Goal: Task Accomplishment & Management: Manage account settings

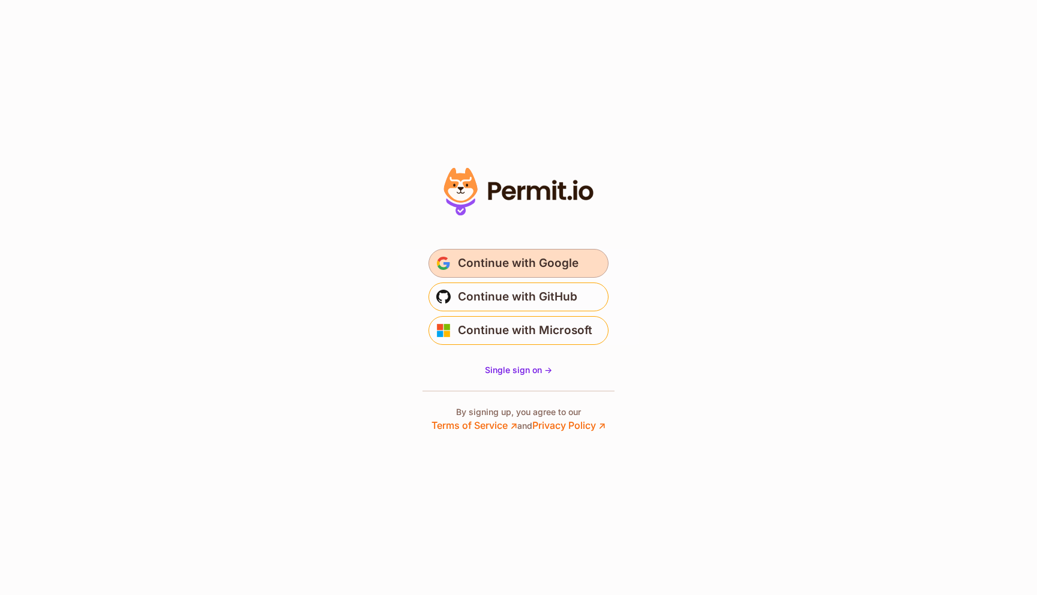
click at [517, 271] on span "Continue with Google" at bounding box center [518, 263] width 121 height 19
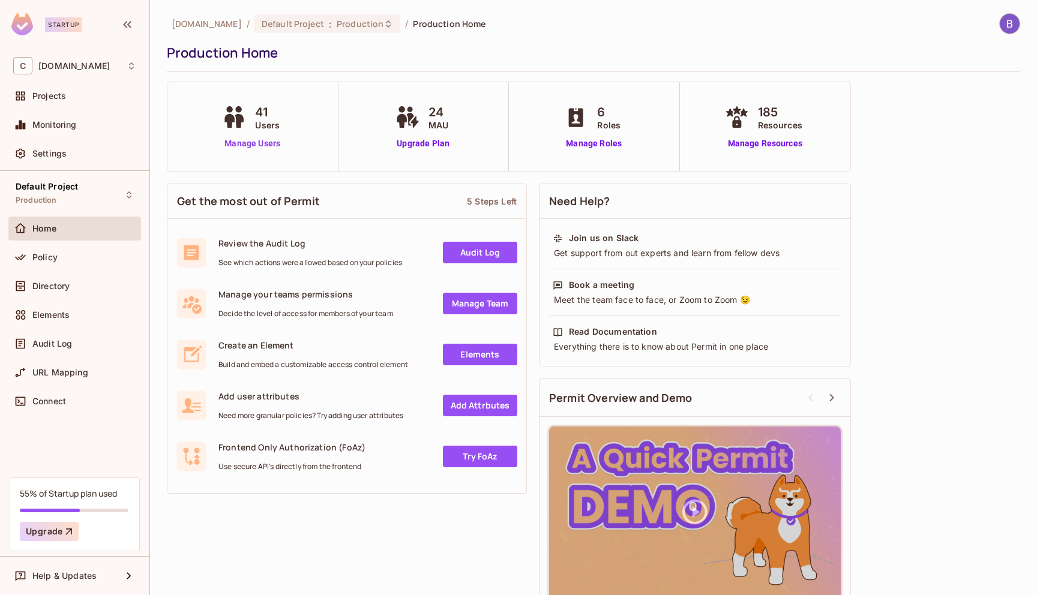
click at [245, 146] on link "Manage Users" at bounding box center [252, 143] width 67 height 13
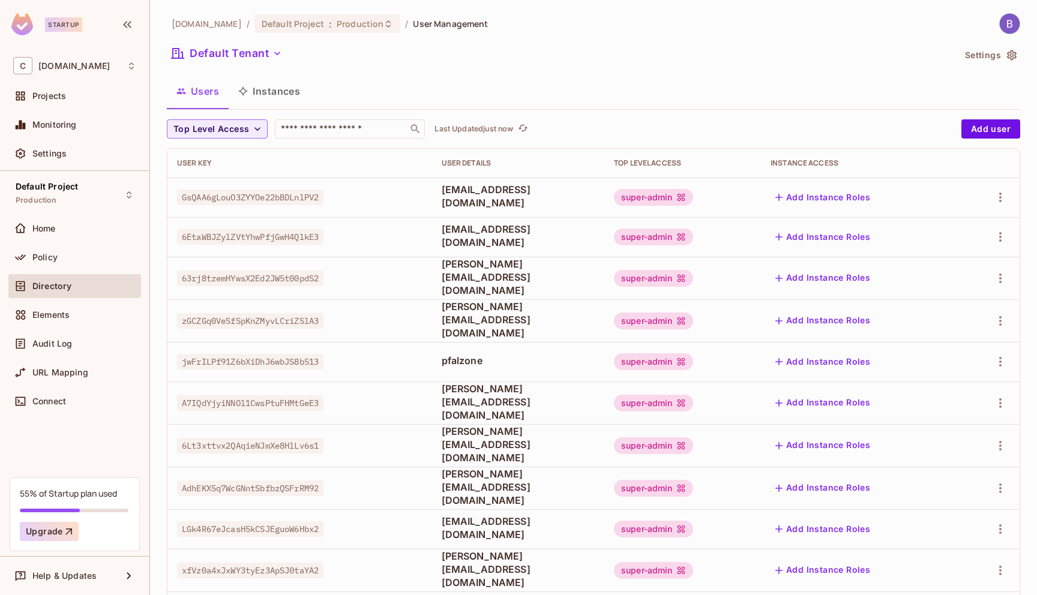
scroll to position [243, 0]
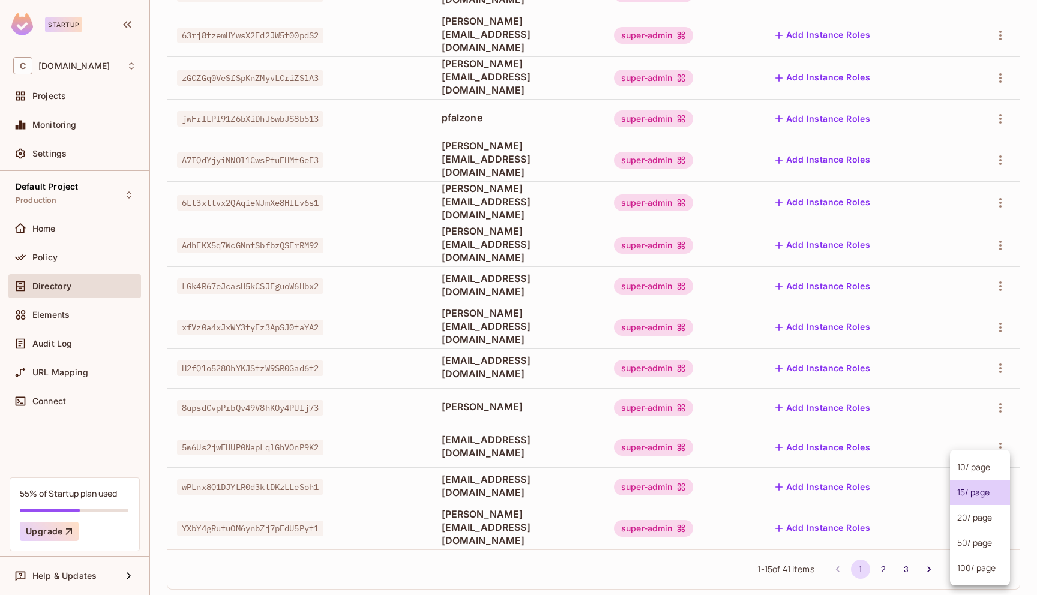
click at [978, 547] on body "Startup C chalkboard.io Projects Monitoring Settings Default Project Production…" at bounding box center [518, 297] width 1037 height 595
click at [979, 574] on li "100 / page" at bounding box center [980, 568] width 60 height 25
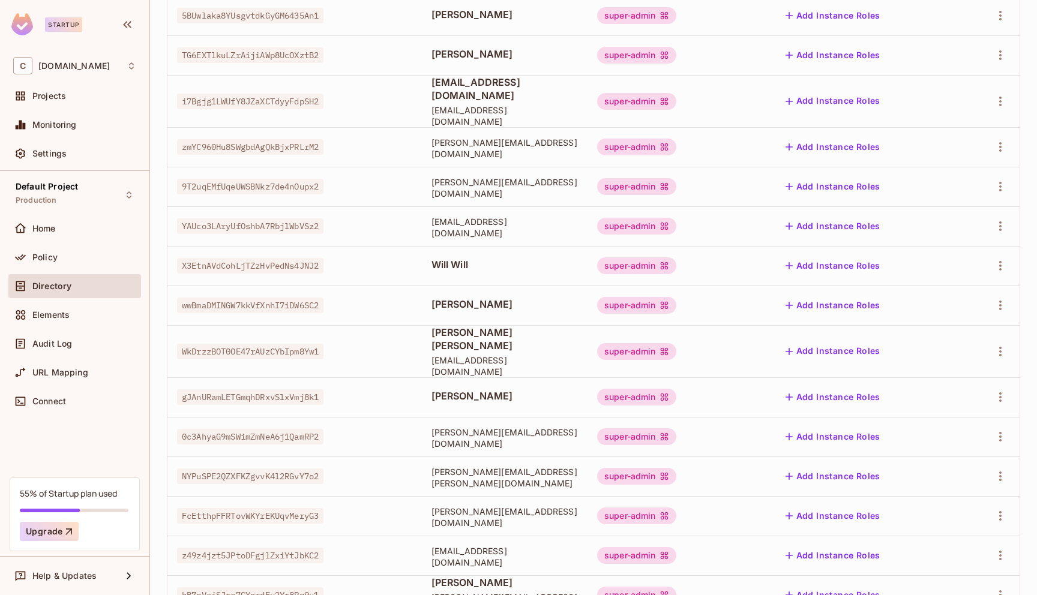
scroll to position [1273, 0]
